Goal: Transaction & Acquisition: Purchase product/service

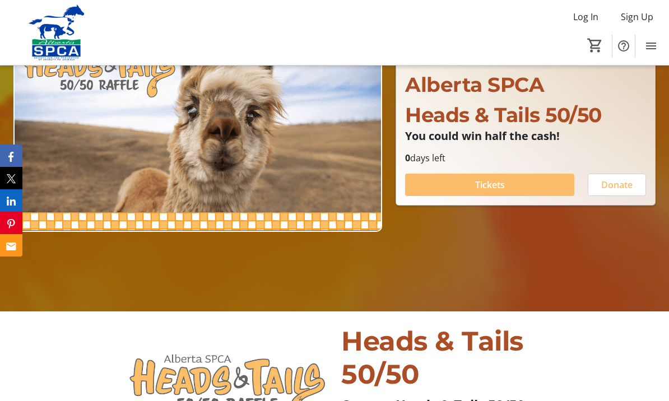
scroll to position [118, 0]
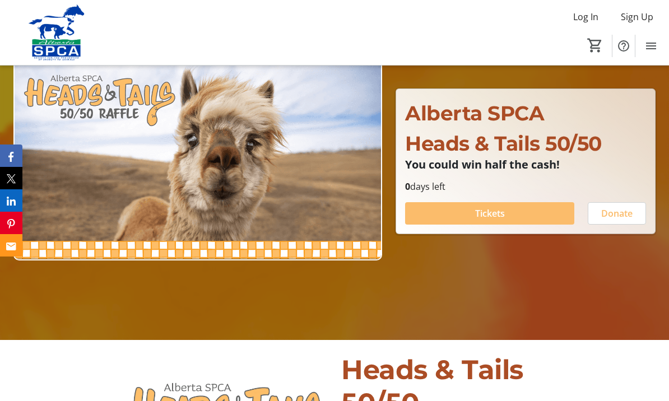
click at [471, 227] on span at bounding box center [489, 213] width 169 height 27
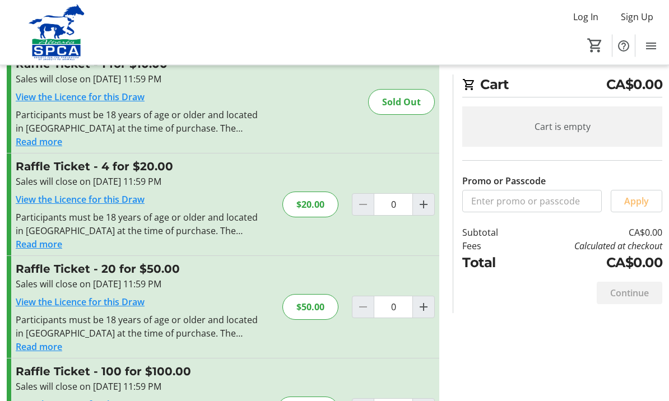
scroll to position [76, 0]
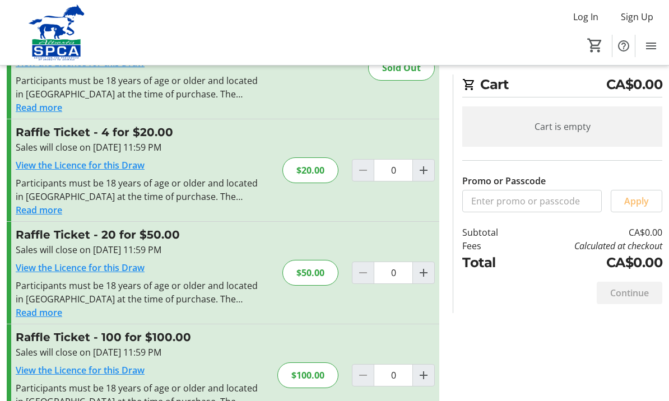
click at [417, 369] on span "Increment by one" at bounding box center [423, 375] width 21 height 21
type input "1"
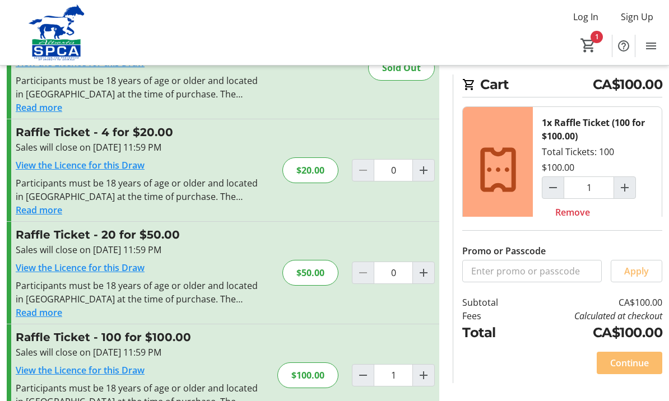
click at [621, 370] on span "Continue" at bounding box center [630, 363] width 39 height 13
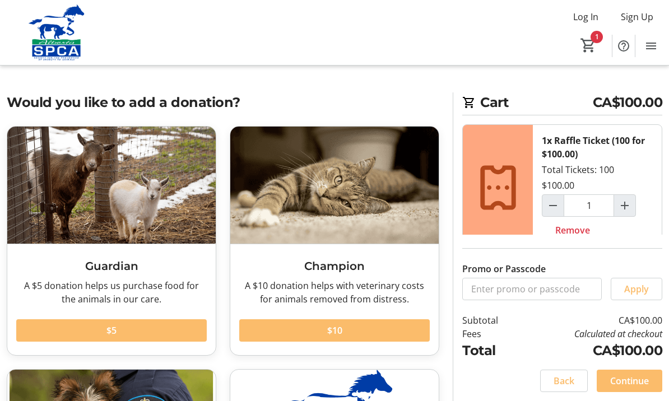
click at [625, 388] on span "Continue" at bounding box center [630, 380] width 39 height 13
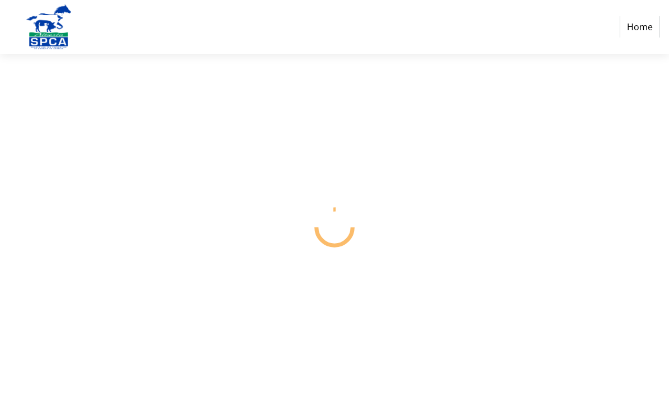
select select "CA"
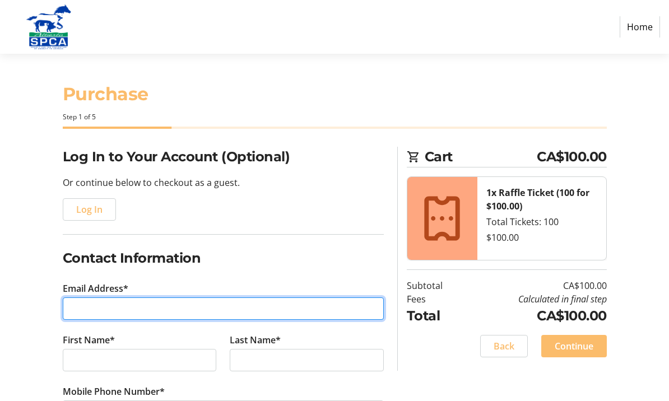
click at [78, 303] on input "Email Address*" at bounding box center [223, 309] width 321 height 22
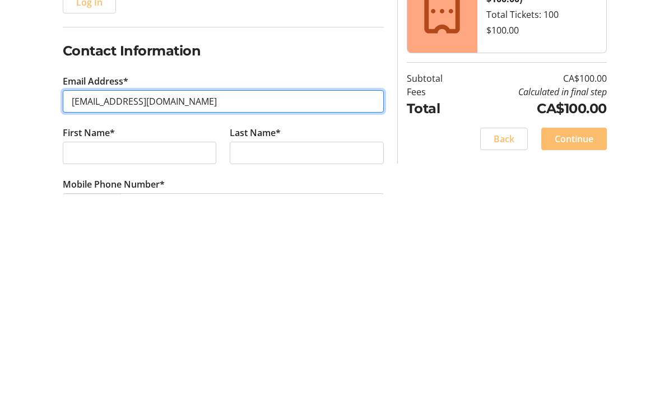
type input "[EMAIL_ADDRESS][DOMAIN_NAME]"
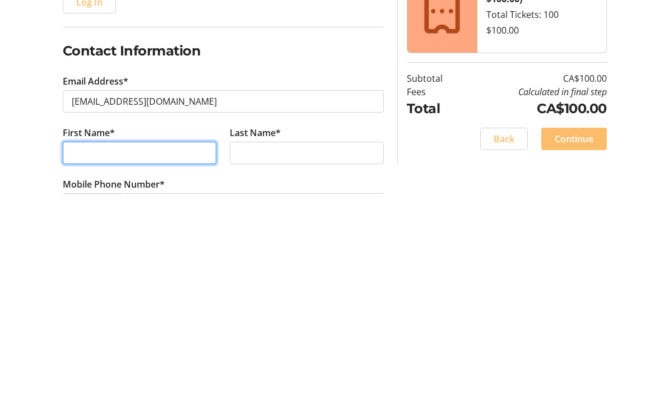
click at [76, 349] on input "First Name*" at bounding box center [140, 360] width 154 height 22
type input "Gordn"
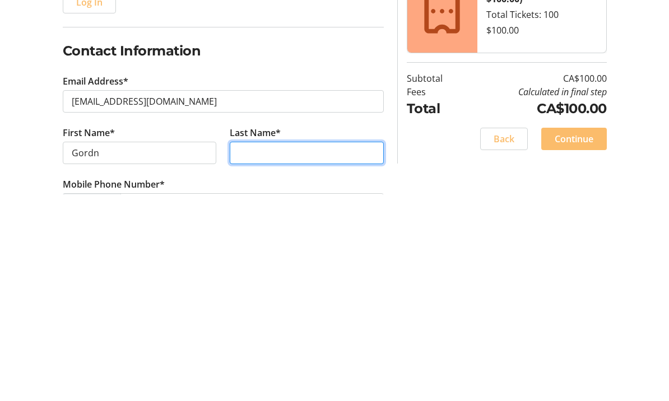
click at [242, 349] on input "Last Name*" at bounding box center [307, 360] width 154 height 22
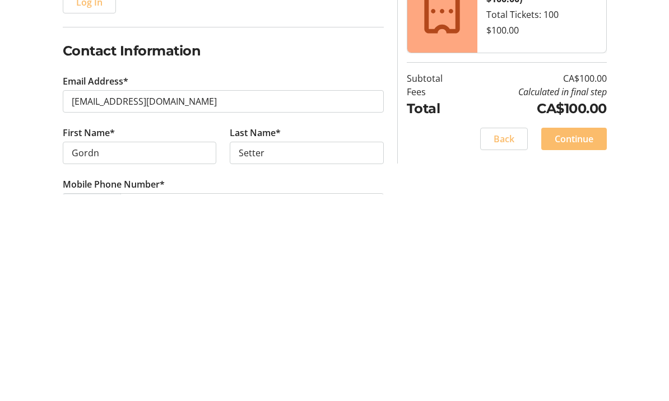
scroll to position [207, 0]
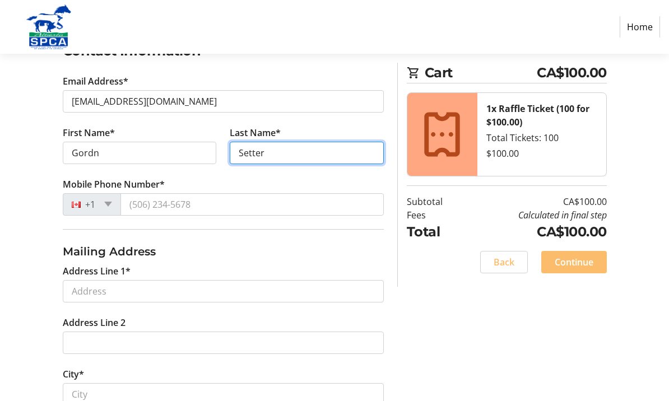
type input "Setter"
click at [110, 207] on div "+1" at bounding box center [92, 204] width 58 height 22
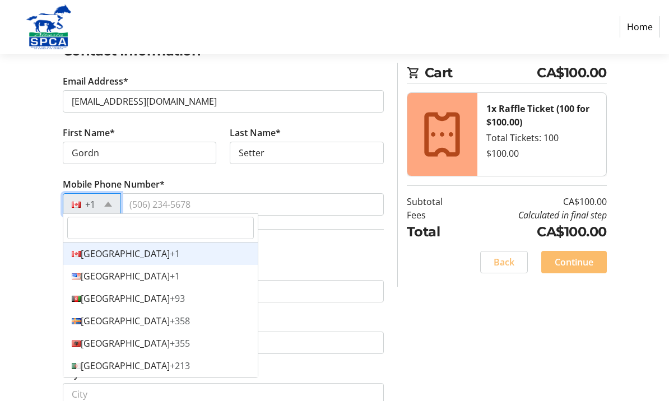
click at [107, 202] on span at bounding box center [108, 204] width 8 height 5
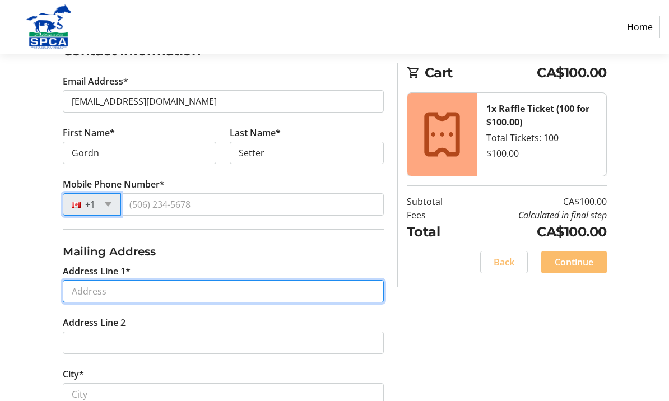
click at [80, 284] on input "Address Line 1*" at bounding box center [223, 291] width 321 height 22
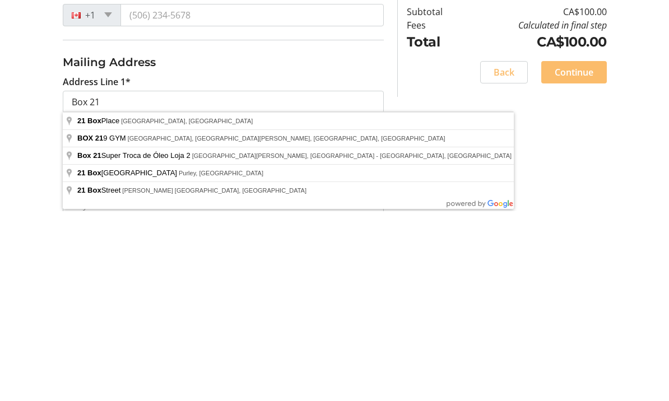
click at [42, 120] on div "Log In to Your Account (Optional) Or continue below to checkout as a guest. Log…" at bounding box center [334, 299] width 669 height 718
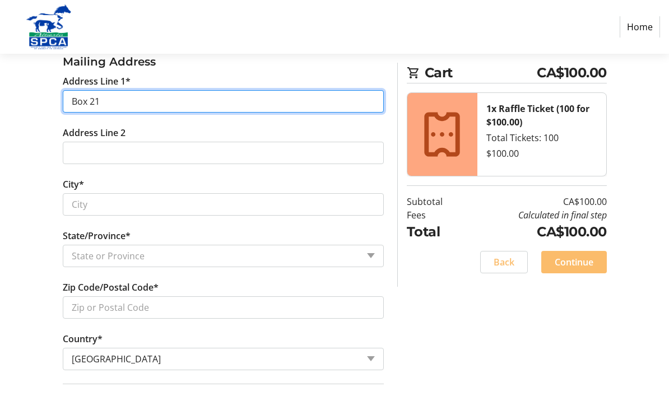
click at [99, 99] on input "Box 21" at bounding box center [223, 101] width 321 height 22
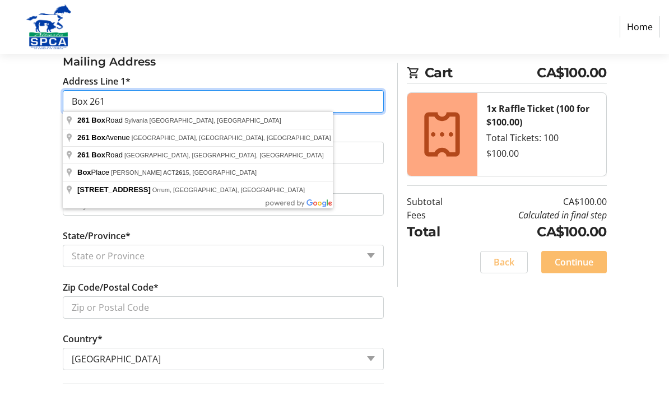
type input "Box 261"
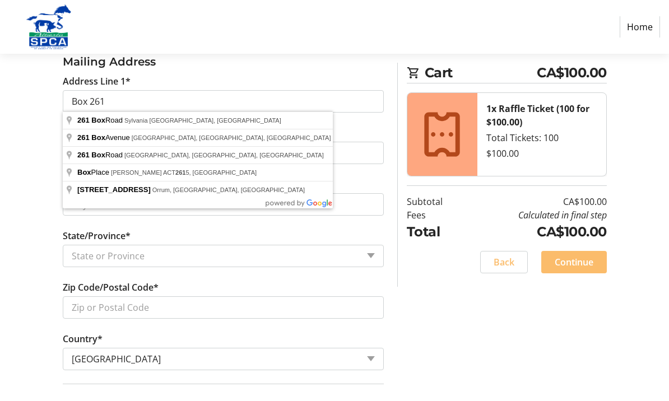
click at [33, 161] on div "Log In to Your Account (Optional) Or continue below to checkout as a guest. Log…" at bounding box center [334, 108] width 669 height 718
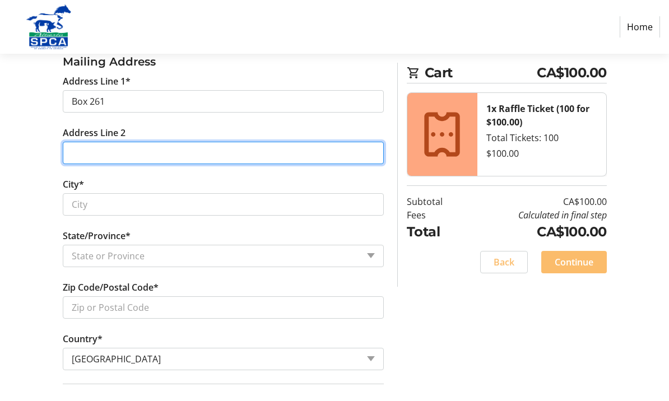
click at [86, 151] on input "Address Line 2" at bounding box center [223, 153] width 321 height 22
type input "[STREET_ADDRESS]"
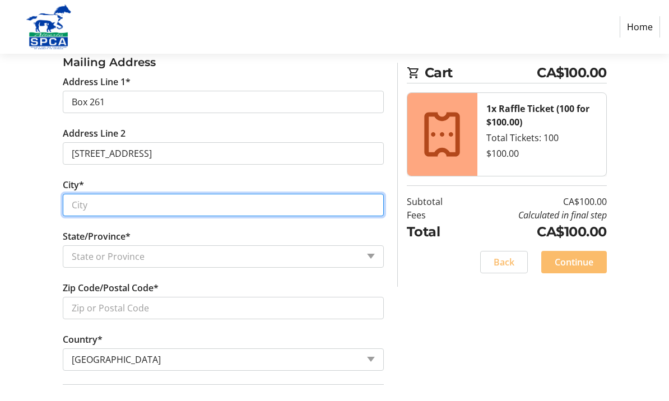
click at [88, 196] on input "City*" at bounding box center [223, 205] width 321 height 22
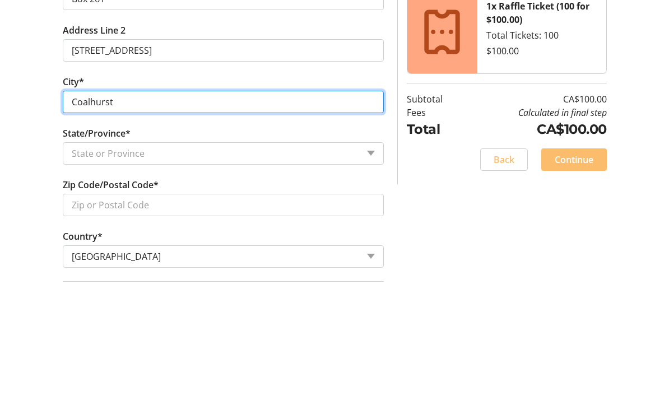
type input "Coalhurst"
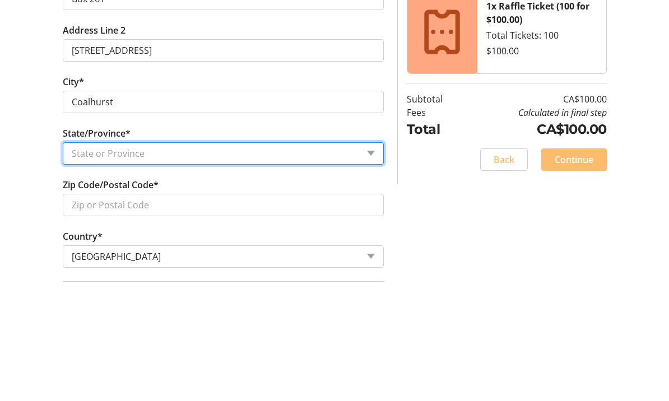
click at [368, 246] on select "State or Province State or Province [GEOGRAPHIC_DATA] [GEOGRAPHIC_DATA] [GEOGRA…" at bounding box center [223, 257] width 321 height 22
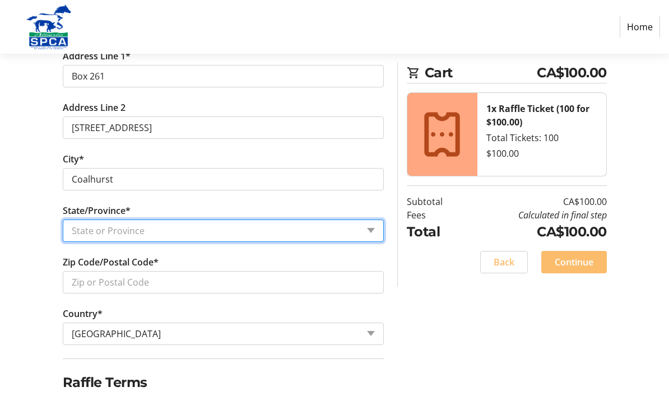
select select "AB"
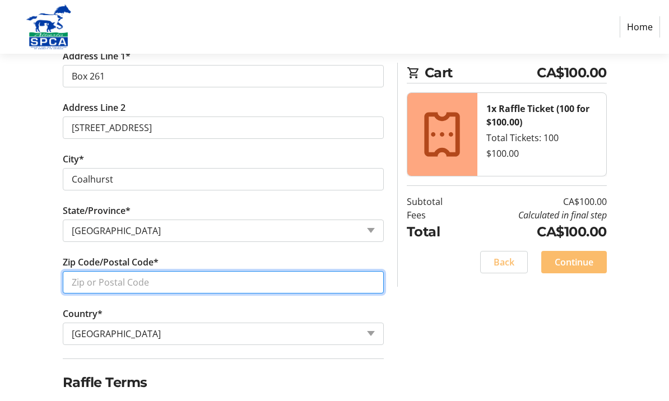
click at [71, 275] on input "Zip Code/Postal Code*" at bounding box center [223, 282] width 321 height 22
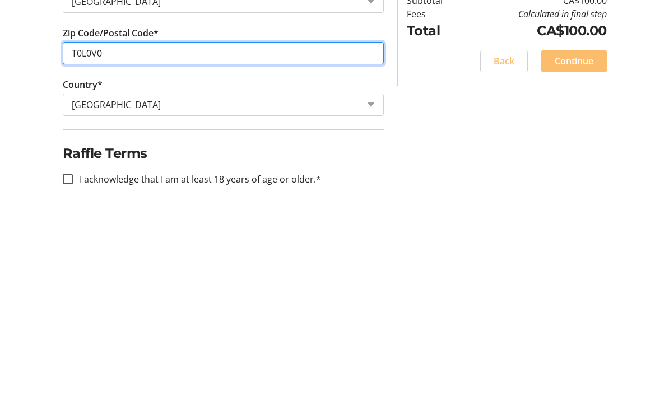
scroll to position [461, 0]
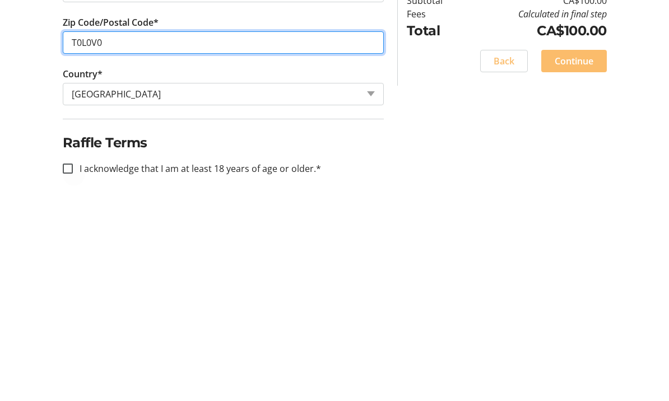
type input "T0L0V0"
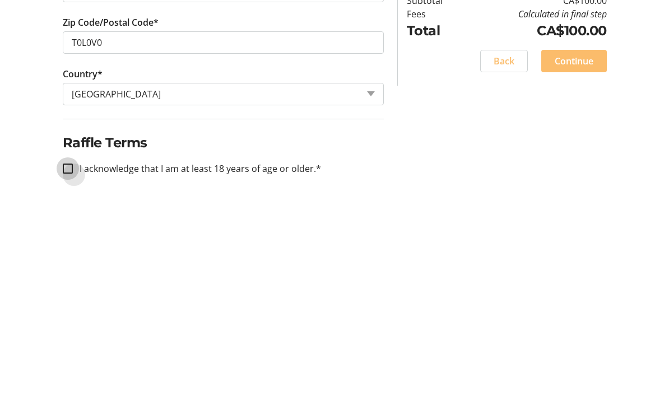
click at [68, 365] on input "I acknowledge that I am at least 18 years of age or older.*" at bounding box center [68, 370] width 10 height 10
checkbox input "true"
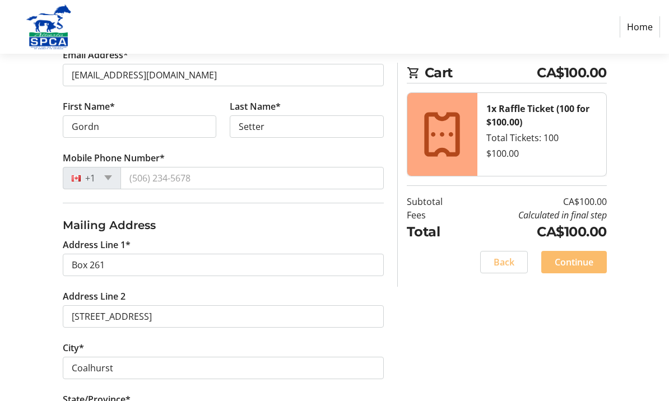
scroll to position [233, 0]
click at [571, 253] on span at bounding box center [575, 262] width 66 height 27
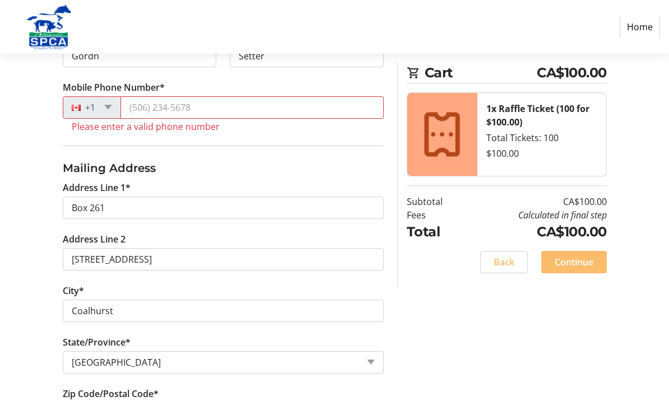
scroll to position [312, 0]
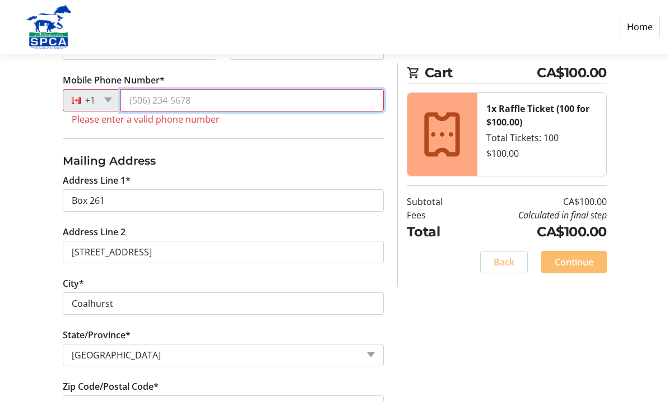
click at [136, 94] on input "Mobile Phone Number*" at bounding box center [252, 100] width 263 height 22
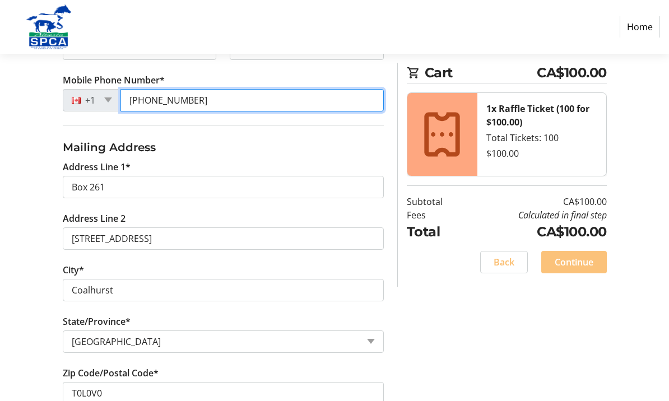
type input "[PHONE_NUMBER]"
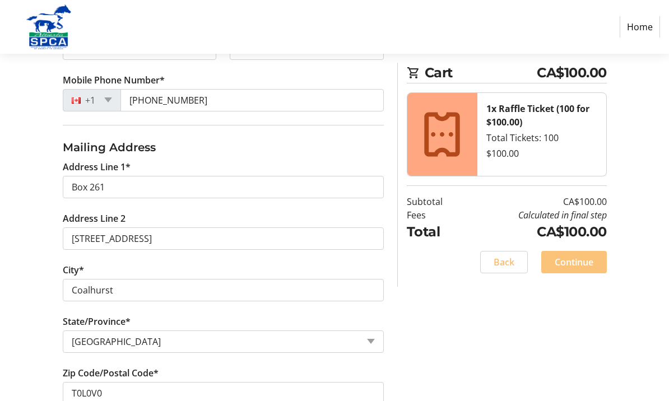
click at [572, 256] on span "Continue" at bounding box center [574, 262] width 39 height 13
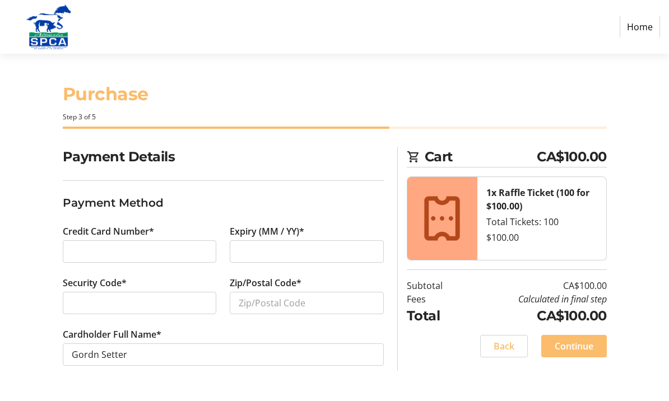
click at [498, 340] on span "Back" at bounding box center [504, 346] width 21 height 13
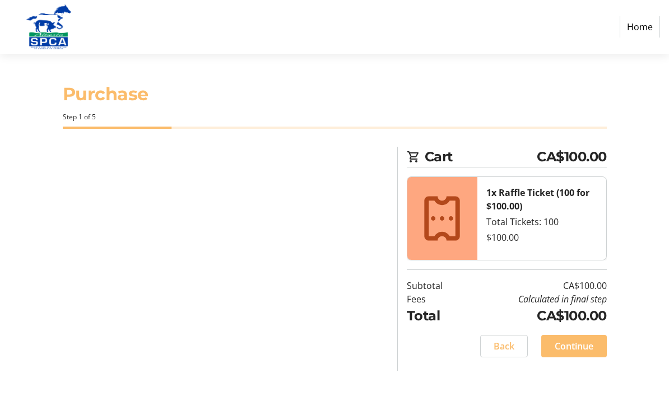
select select "AB"
select select "CA"
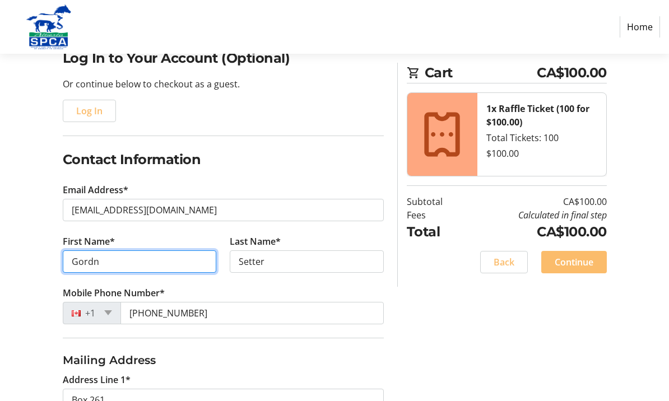
click at [118, 260] on input "Gordn" at bounding box center [140, 262] width 154 height 22
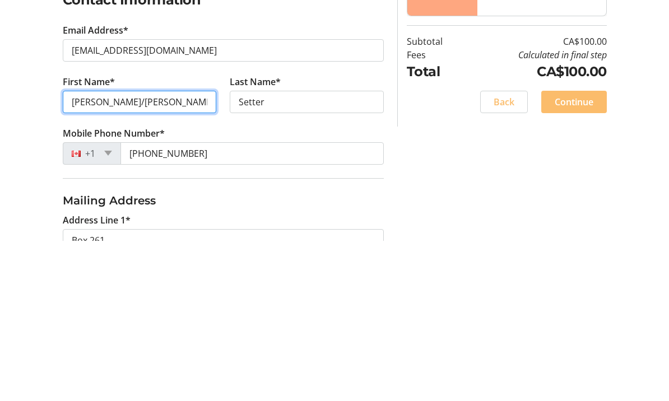
type input "[PERSON_NAME]/[PERSON_NAME]"
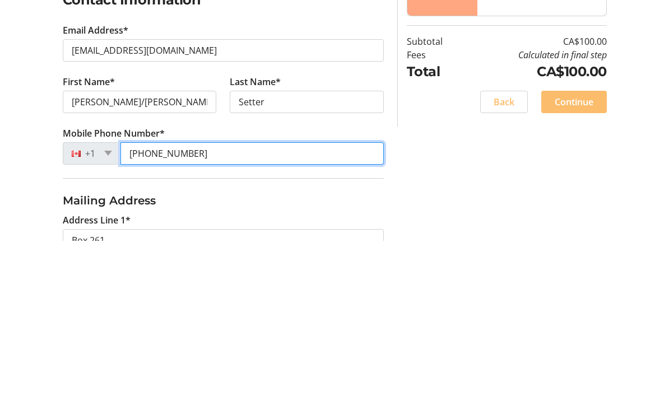
click at [200, 287] on tr-form-field "Mobile Phone Number* [PHONE_NUMBER]" at bounding box center [223, 313] width 321 height 52
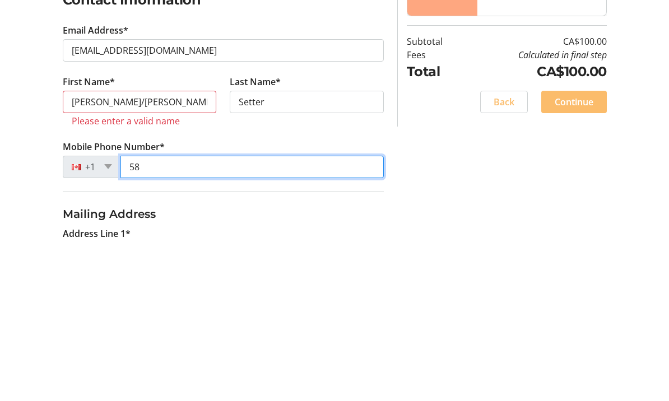
type input "5"
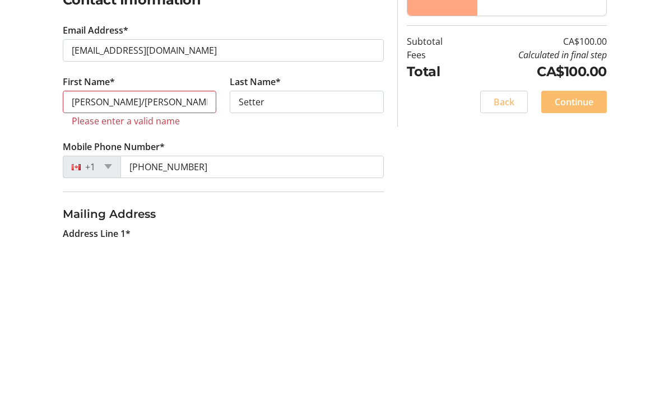
scroll to position [259, 0]
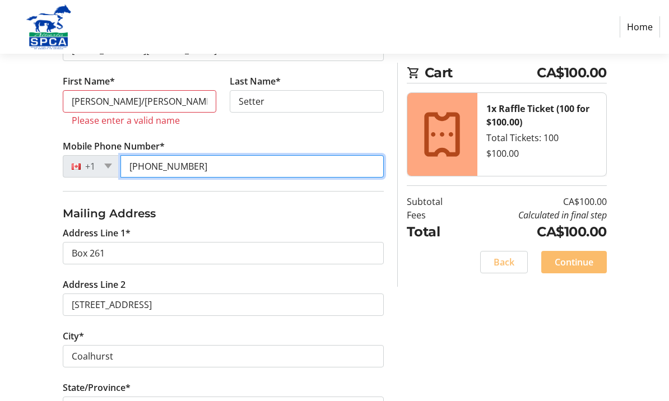
type input "[PHONE_NUMBER]"
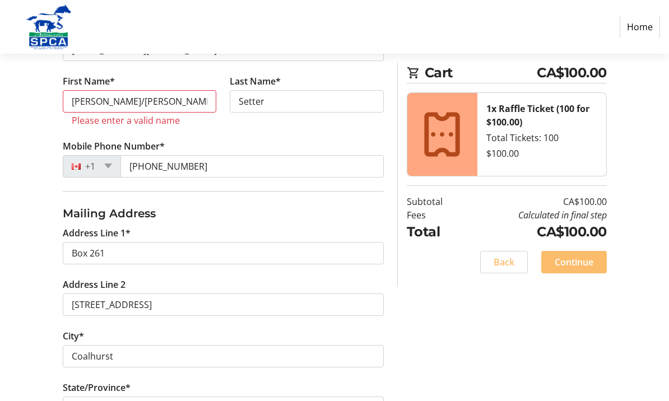
click at [565, 259] on span "Continue" at bounding box center [574, 262] width 39 height 13
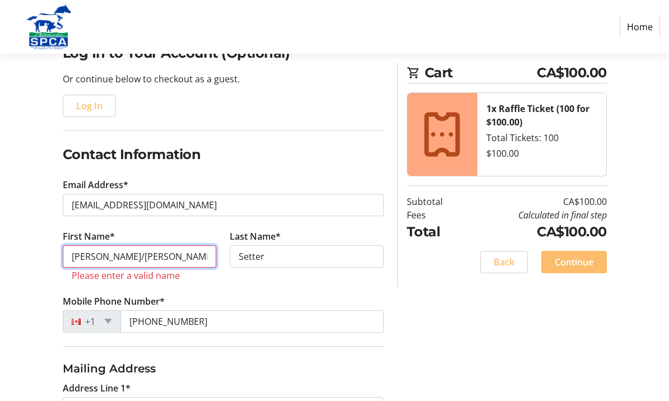
scroll to position [159, 0]
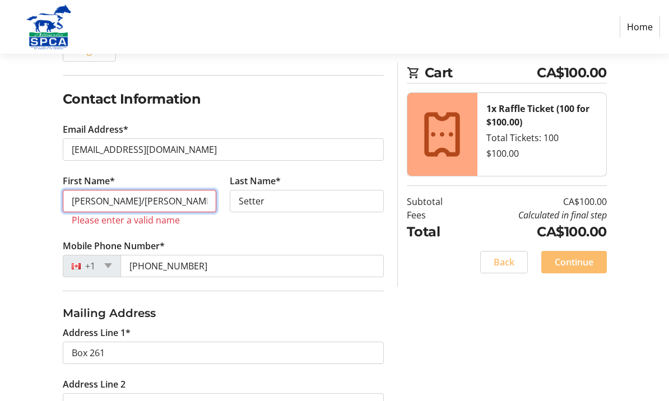
click at [142, 201] on input "[PERSON_NAME]/[PERSON_NAME]" at bounding box center [140, 201] width 154 height 22
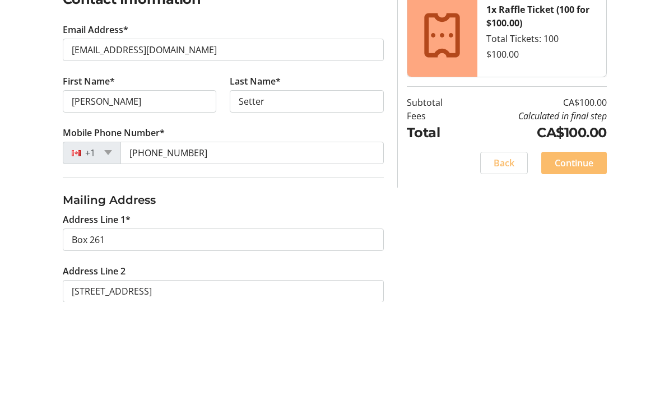
scroll to position [259, 0]
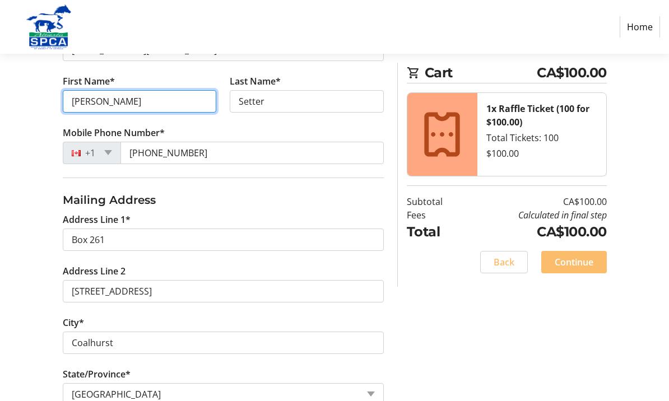
type input "[PERSON_NAME]"
click at [565, 261] on span "Continue" at bounding box center [574, 262] width 39 height 13
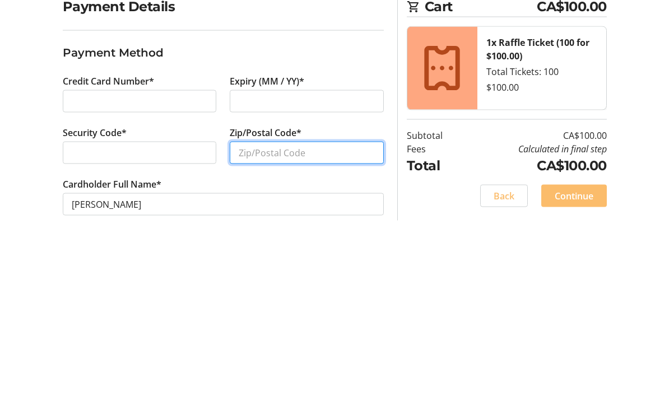
click at [245, 292] on input "Zip/Postal Code*" at bounding box center [307, 303] width 154 height 22
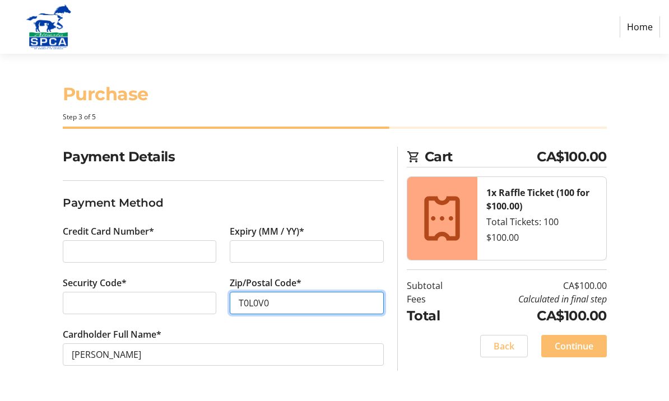
type input "T0L0V0"
click at [574, 350] on span "Continue" at bounding box center [574, 346] width 39 height 13
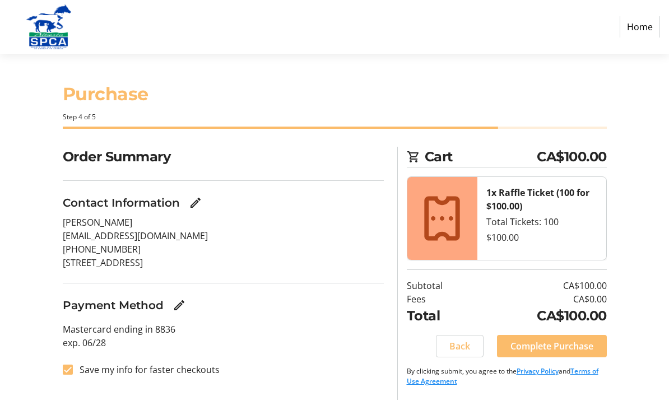
click at [543, 344] on span "Complete Purchase" at bounding box center [552, 346] width 83 height 13
